Goal: Task Accomplishment & Management: Use online tool/utility

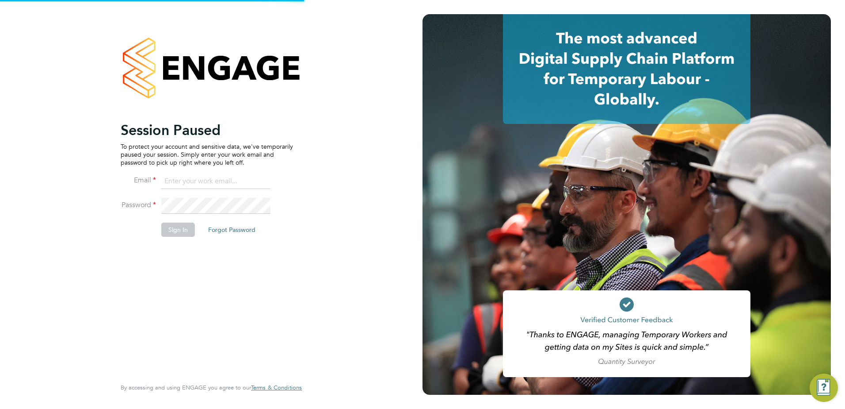
type input "christian.wall@morgansindall.com"
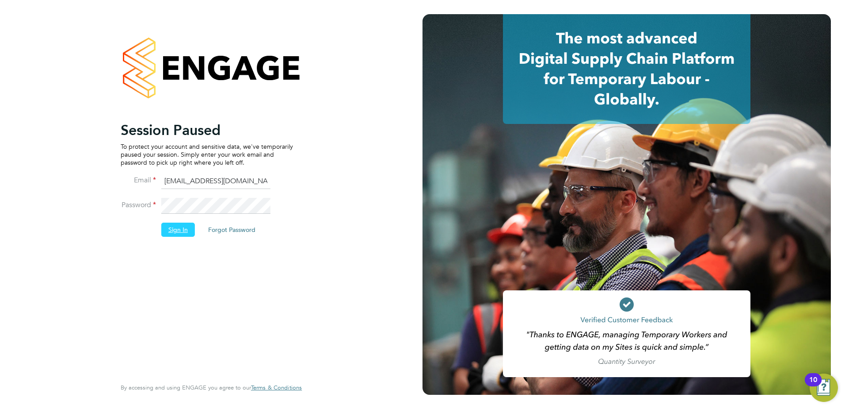
click at [177, 230] on button "Sign In" at bounding box center [178, 229] width 34 height 14
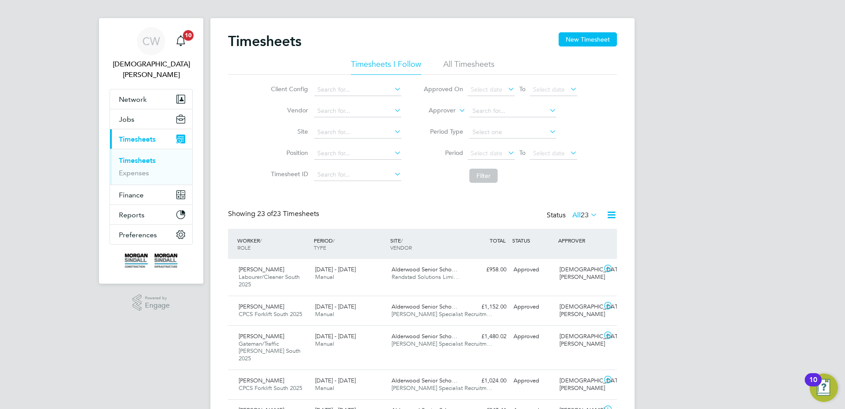
click at [393, 91] on icon at bounding box center [393, 89] width 0 height 12
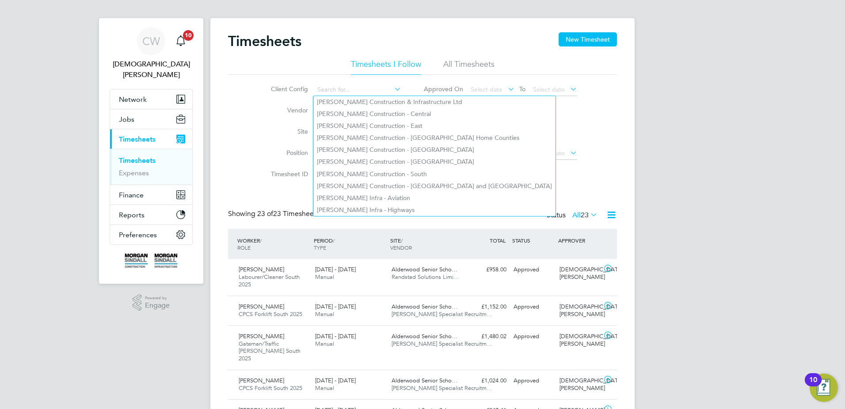
click at [393, 91] on icon at bounding box center [393, 89] width 0 height 12
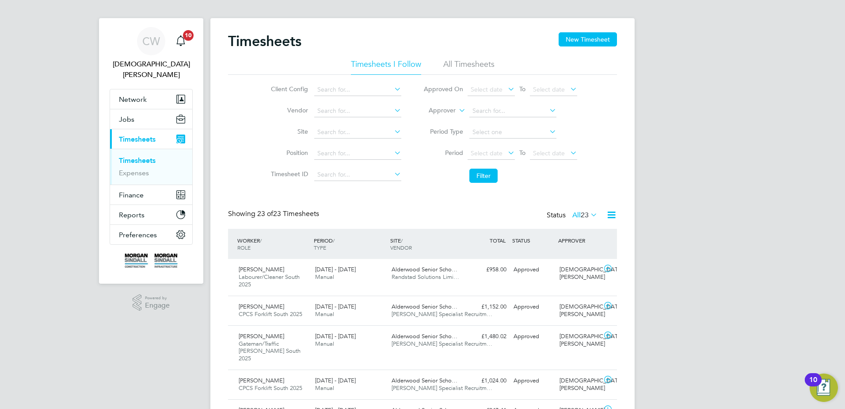
click at [286, 108] on label "Vendor" at bounding box center [288, 110] width 40 height 8
click at [346, 133] on input at bounding box center [357, 132] width 87 height 12
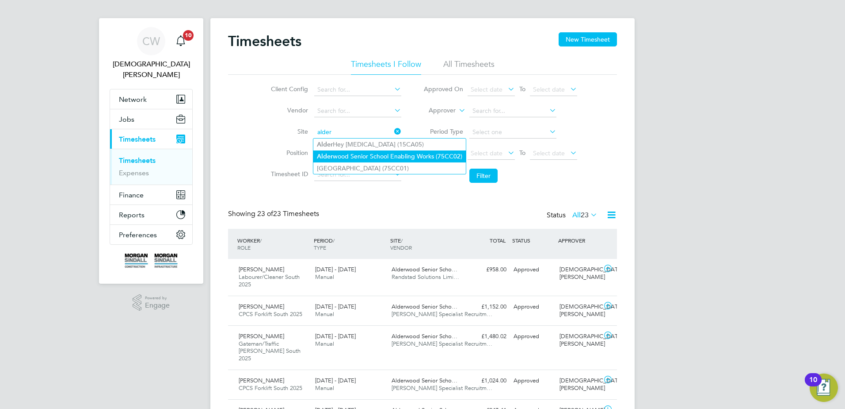
click at [346, 159] on li "Alder wood Senior School Enabling Works (75CC02)" at bounding box center [390, 156] width 153 height 12
type input "Alderwood Senior School Enabling Works (75CC02)"
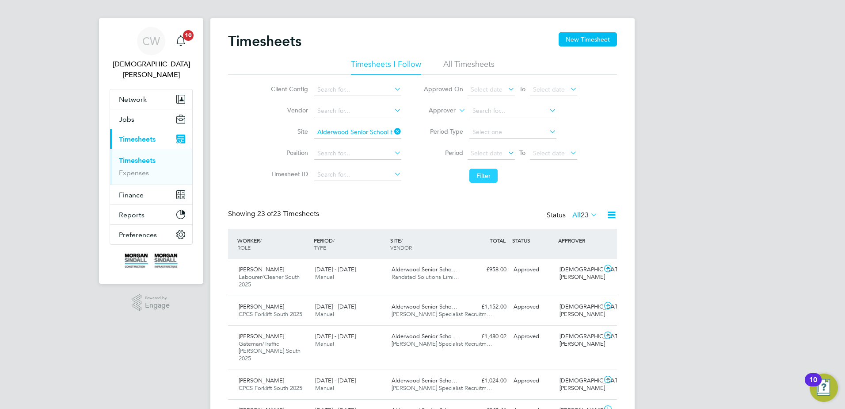
click at [488, 178] on button "Filter" at bounding box center [484, 175] width 28 height 14
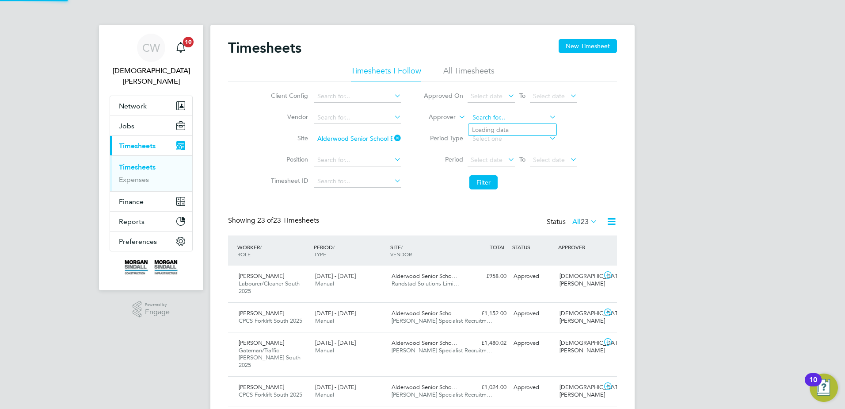
click at [494, 122] on input at bounding box center [513, 117] width 87 height 12
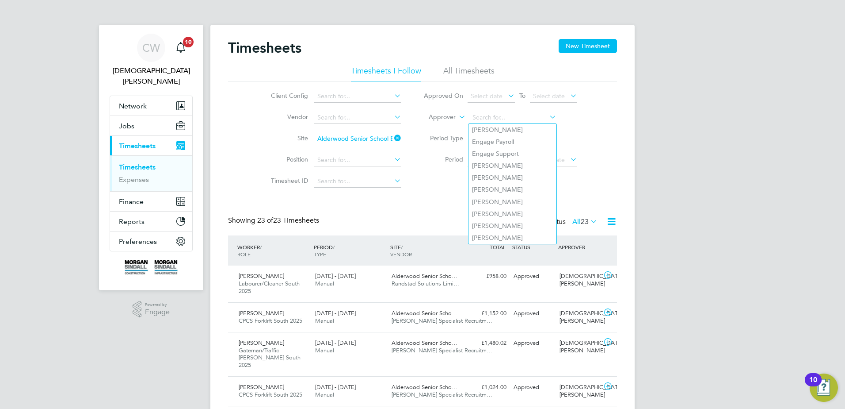
click at [599, 168] on div "Client Config Vendor Site Alderwood Senior School Enabling Works (75CC02) Posit…" at bounding box center [422, 137] width 389 height 112
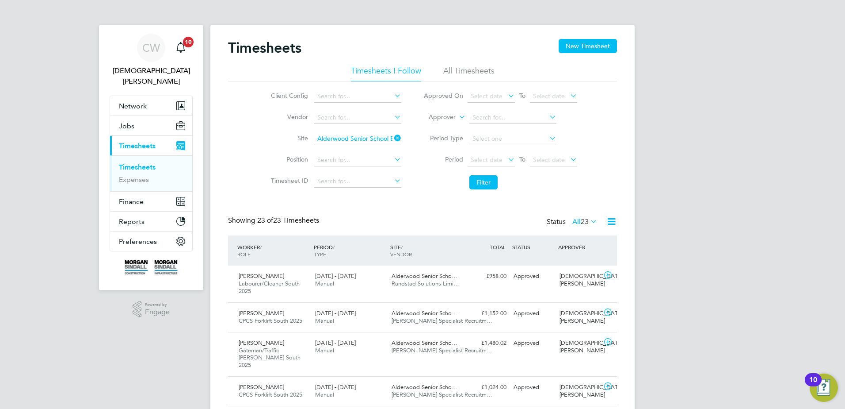
click at [589, 221] on icon at bounding box center [589, 221] width 0 height 12
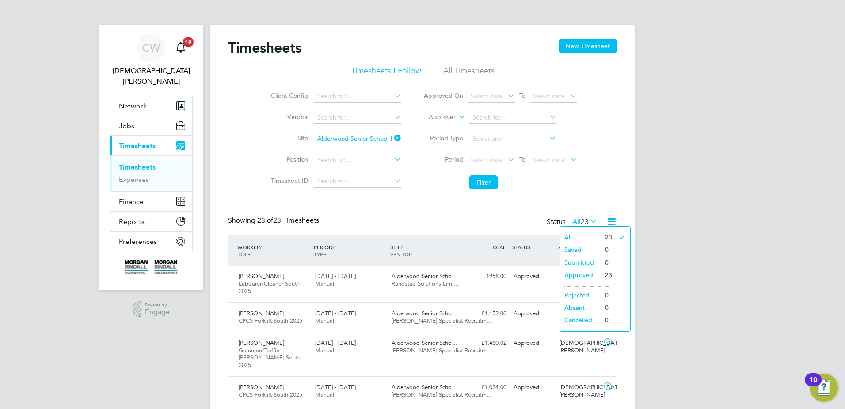
click at [589, 166] on div "Client Config Vendor Site Alderwood Senior School Enabling Works (75CC02) Posit…" at bounding box center [422, 137] width 389 height 112
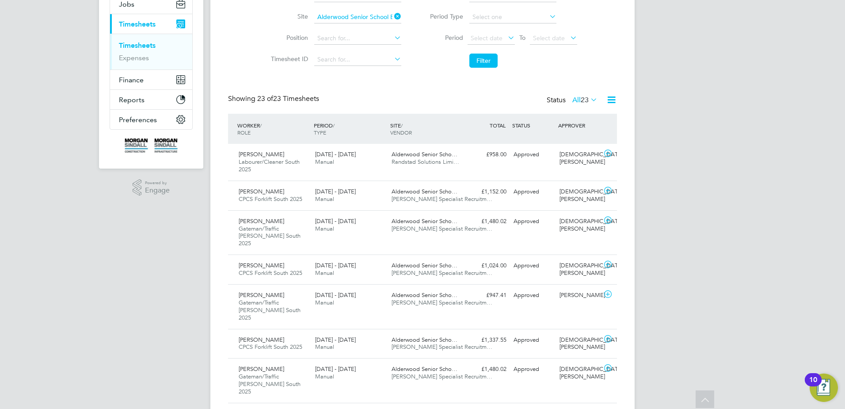
scroll to position [121, 0]
